Goal: Information Seeking & Learning: Learn about a topic

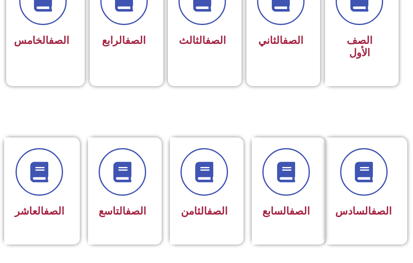
scroll to position [279, 0]
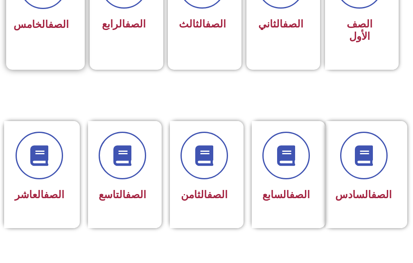
click at [48, 20] on link "الصف" at bounding box center [58, 24] width 20 height 12
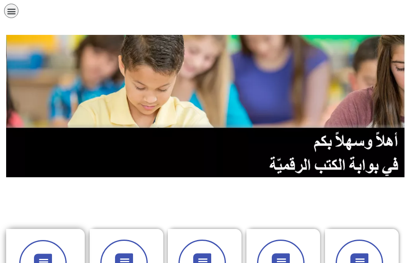
scroll to position [0, 0]
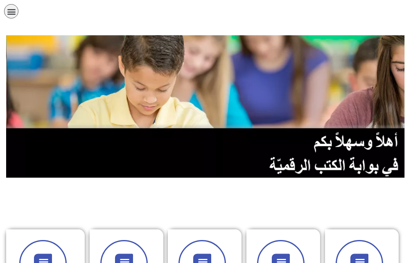
click at [9, 9] on icon "כפתור פתיחת תפריט" at bounding box center [11, 11] width 9 height 9
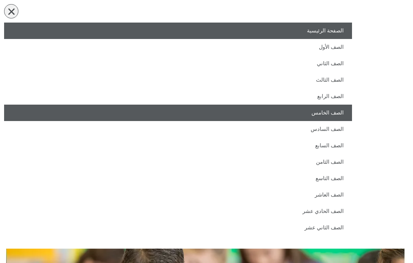
click at [320, 117] on link "الصف الخامس" at bounding box center [178, 112] width 348 height 16
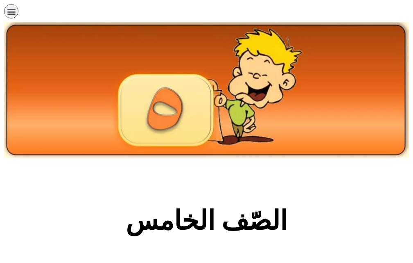
click at [203, 176] on section "الصّف الخامس" at bounding box center [206, 225] width 413 height 125
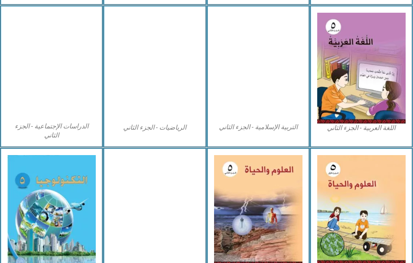
scroll to position [426, 0]
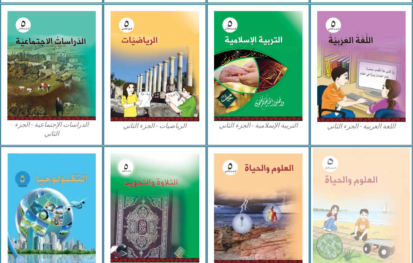
click at [377, 202] on img at bounding box center [362, 208] width 98 height 120
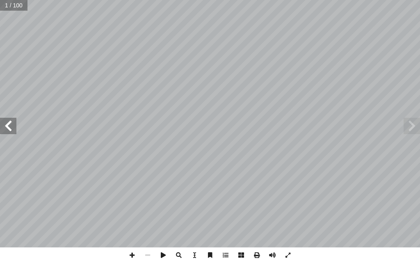
click at [5, 123] on span at bounding box center [8, 126] width 16 height 16
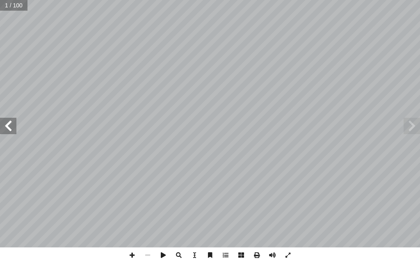
click at [5, 123] on span at bounding box center [8, 126] width 16 height 16
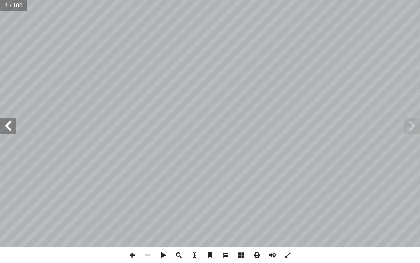
click at [5, 123] on span at bounding box center [8, 126] width 16 height 16
